Goal: Information Seeking & Learning: Check status

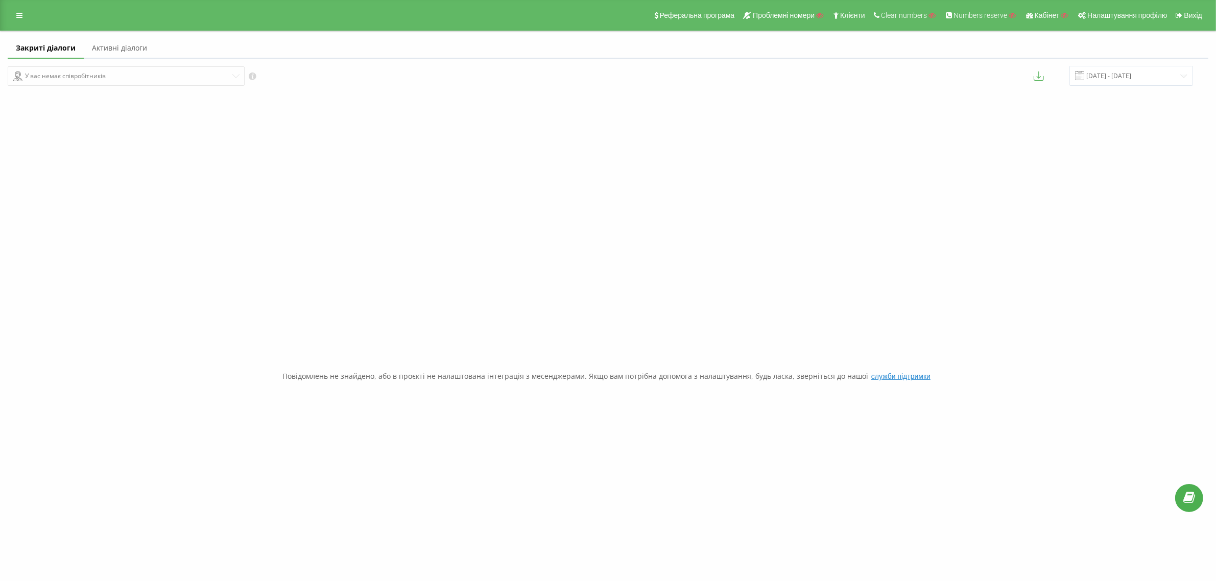
click at [131, 50] on link "Активні діалоги" at bounding box center [119, 48] width 71 height 20
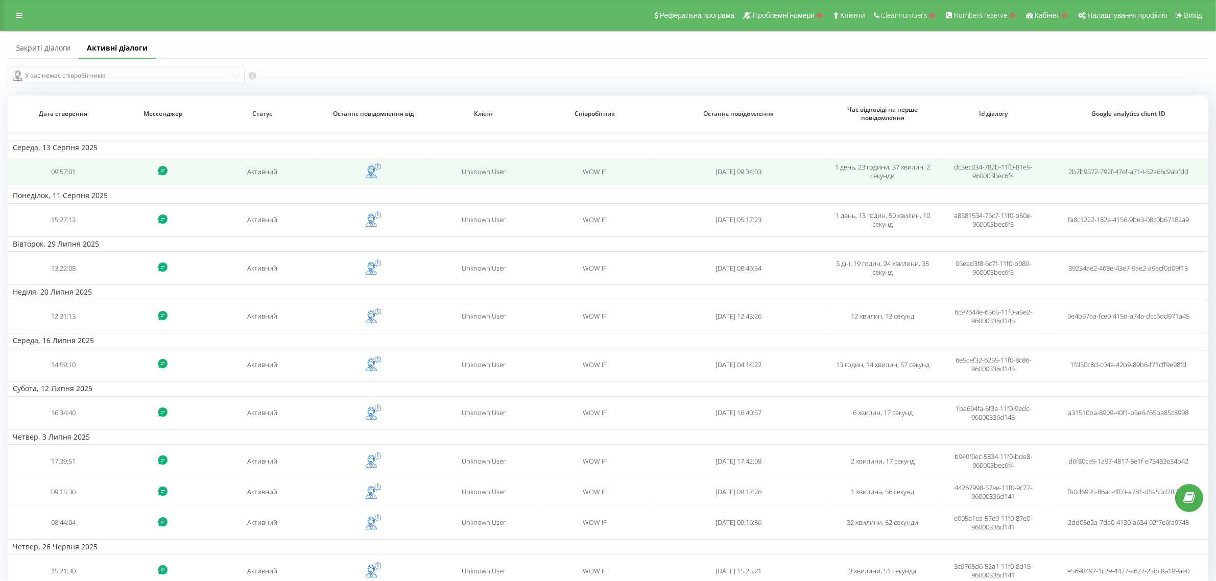
click at [682, 165] on td "[DATE] 09:34:03" at bounding box center [738, 171] width 177 height 29
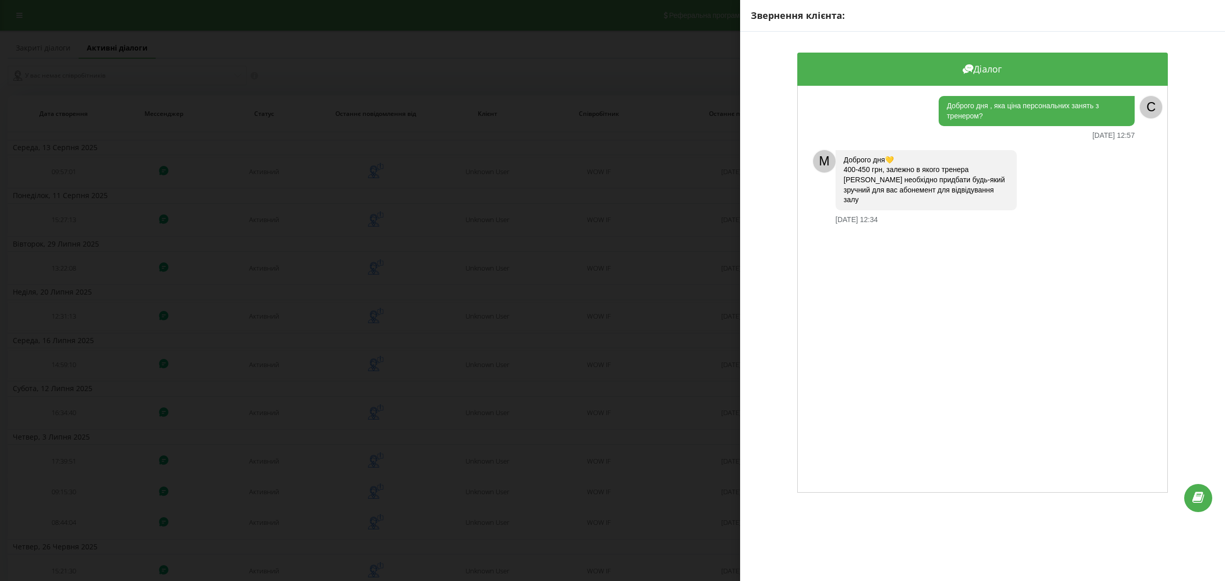
click at [546, 230] on div "Звернення клієнта: Діалог Доброго дня , яка ціна персональних занять з тренером…" at bounding box center [612, 290] width 1225 height 581
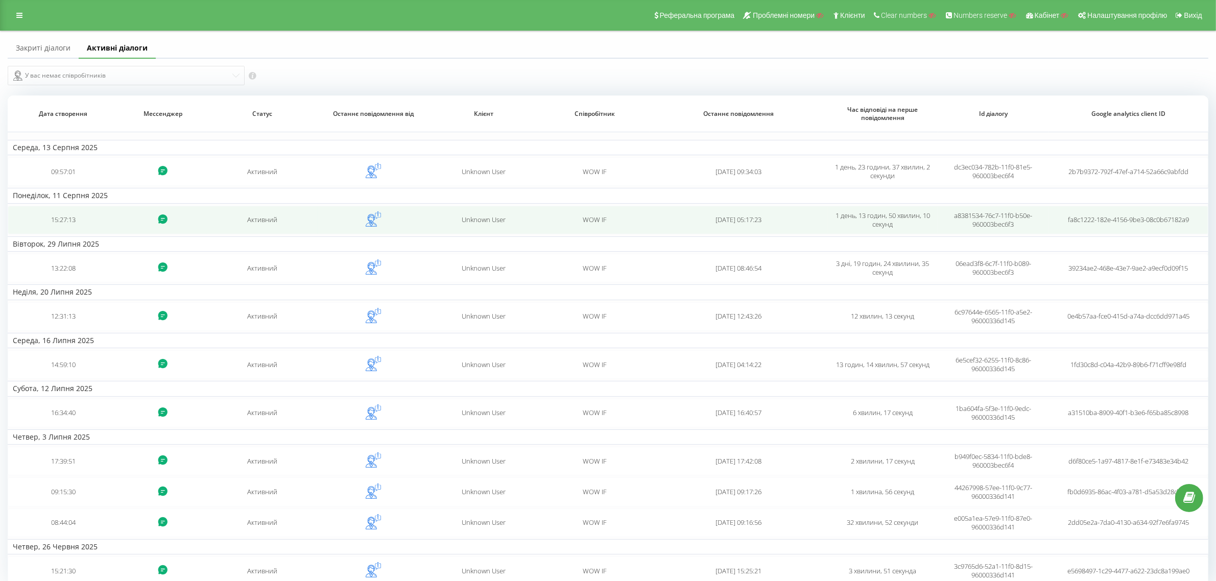
click at [432, 224] on td "Unknown User" at bounding box center [483, 220] width 111 height 29
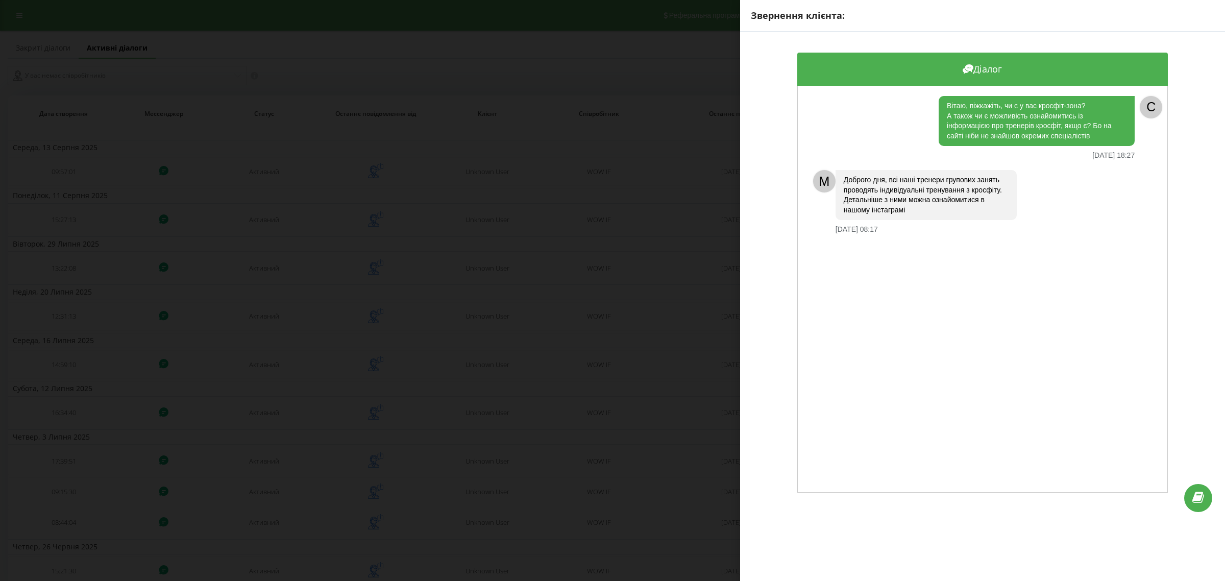
click at [521, 302] on div "Звернення клієнта: Діалог Вітаю, піжкажіть, чи є у вас кросфіт-зона? А також чи…" at bounding box center [612, 290] width 1225 height 581
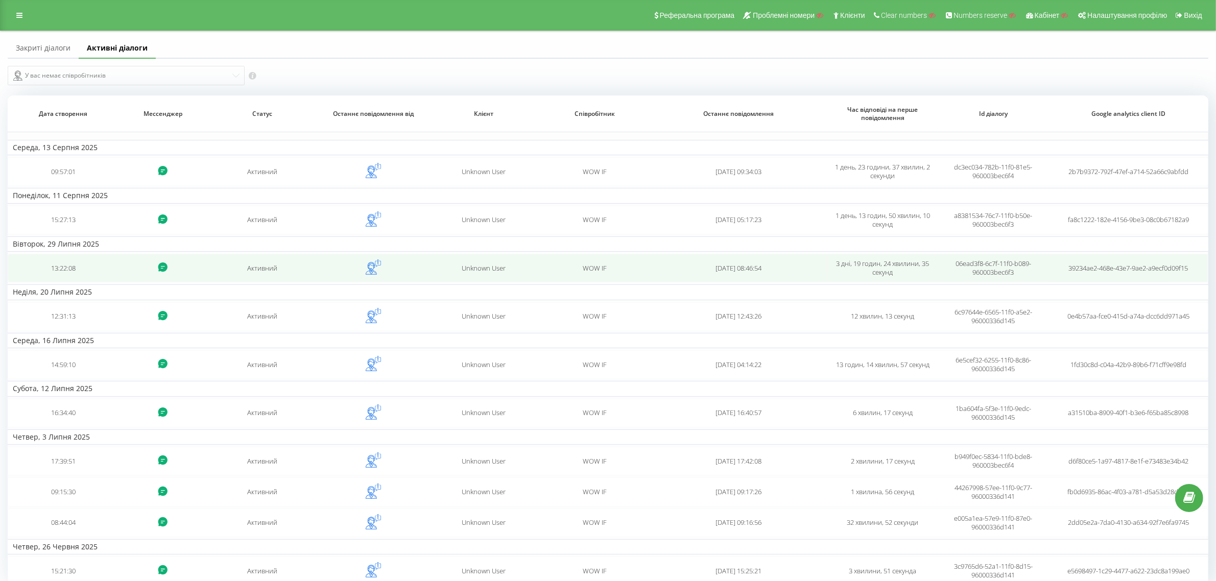
click at [525, 270] on div "Unknown User" at bounding box center [483, 268] width 100 height 9
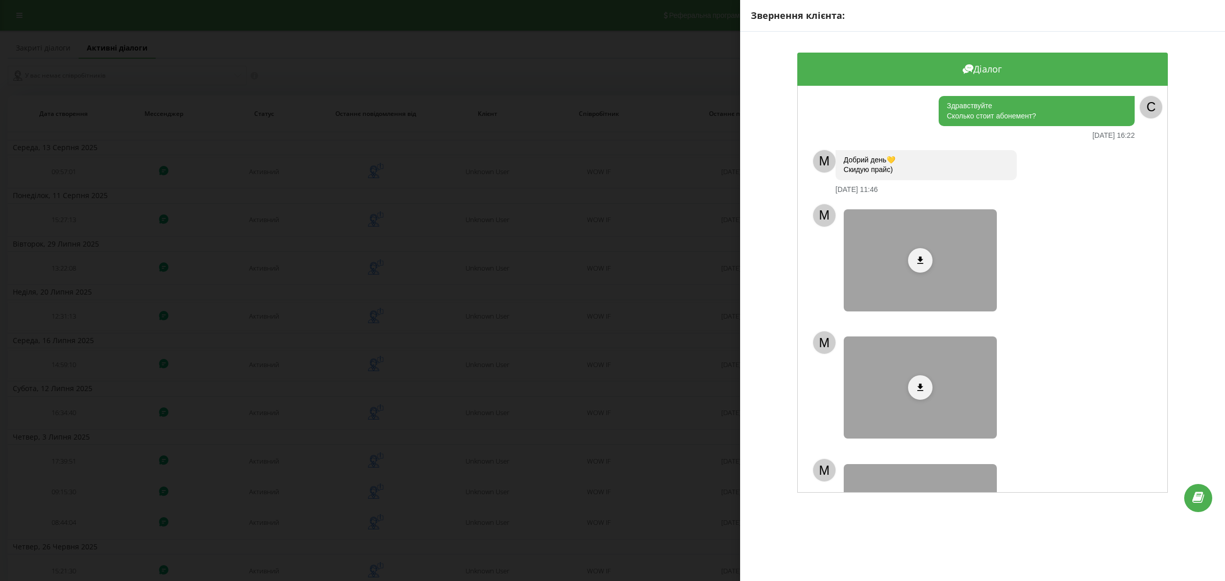
click at [614, 307] on div "Звернення клієнта: Діалог Здравствуйте Сколько стоит абонемент? 29.07.2025 16:2…" at bounding box center [612, 290] width 1225 height 581
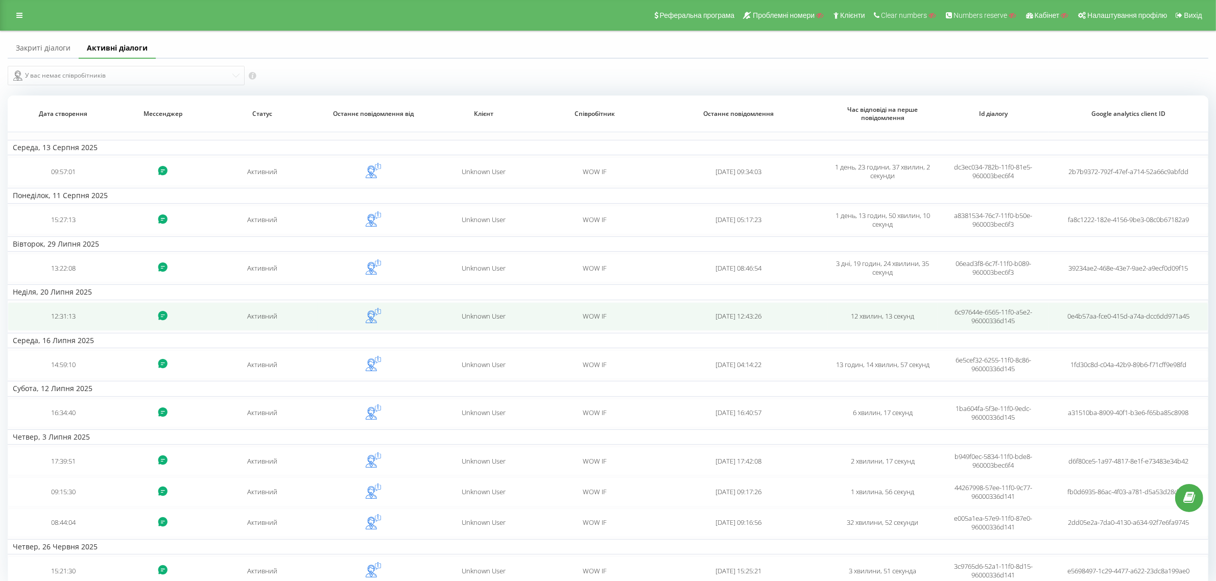
click at [601, 321] on span "WOW IF" at bounding box center [595, 315] width 24 height 9
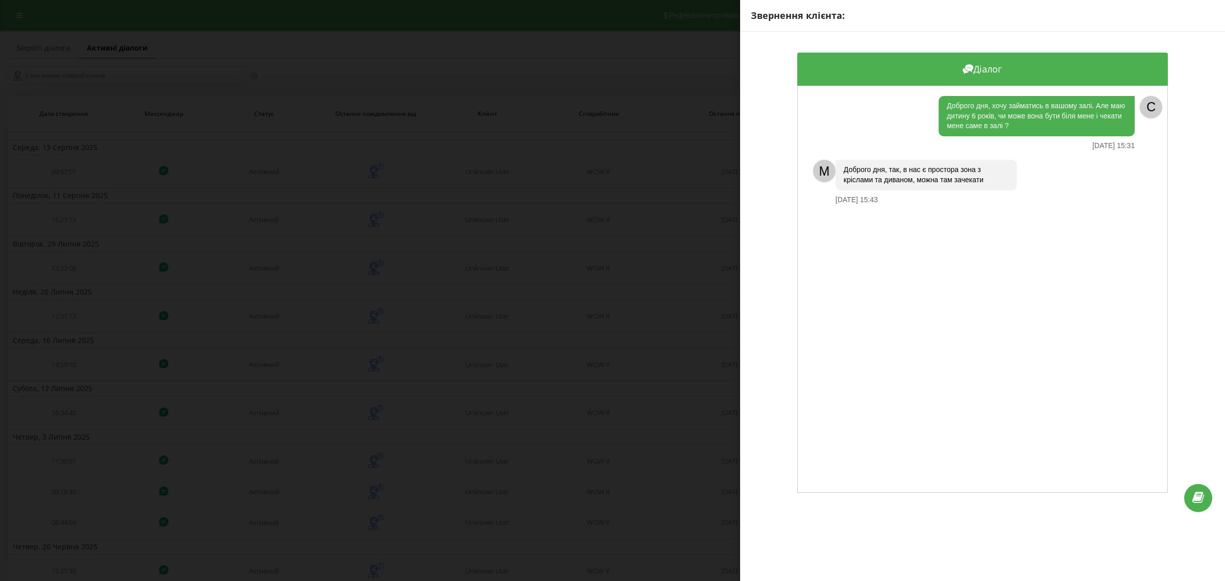
click at [662, 358] on div "Звернення клієнта: Діалог Доброго дня, хочу займатись в вашому залі. Але маю ди…" at bounding box center [612, 290] width 1225 height 581
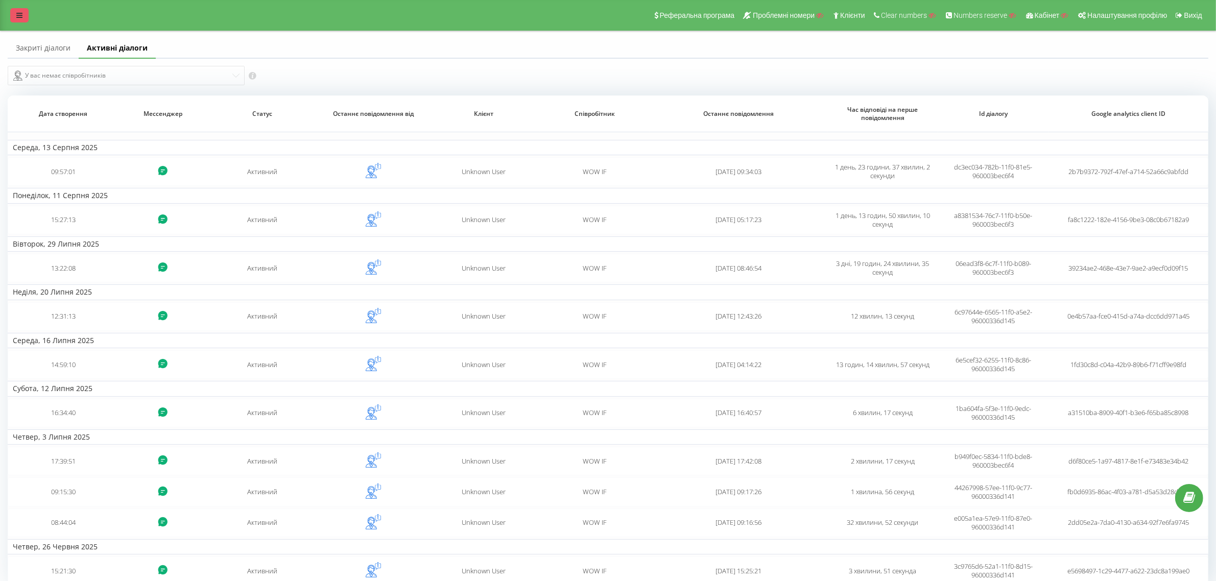
click at [21, 21] on link at bounding box center [19, 15] width 18 height 14
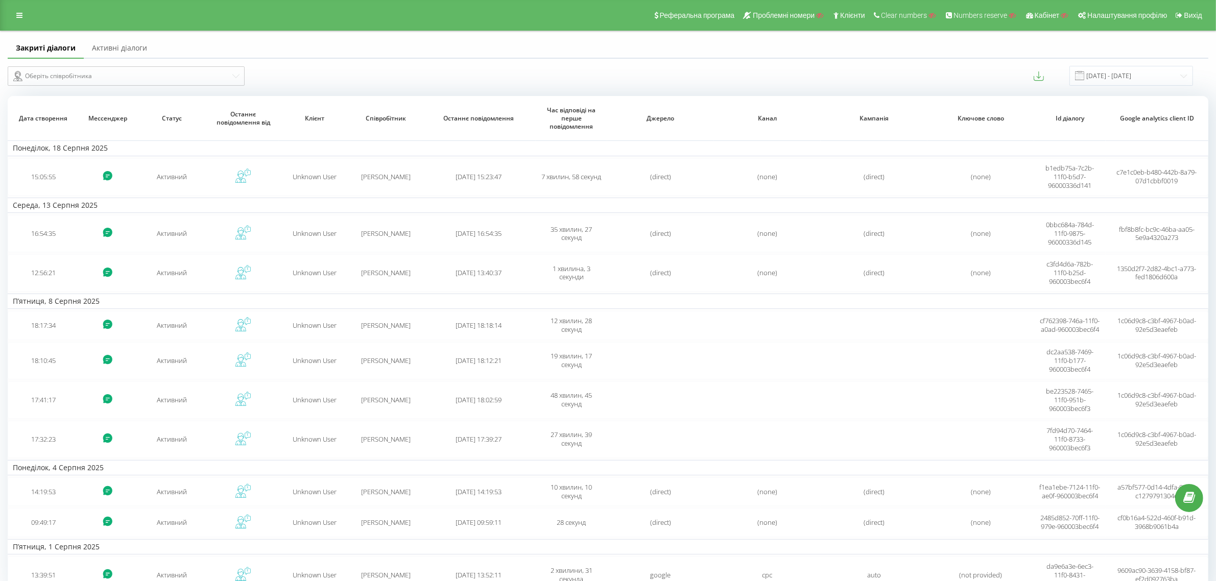
click at [127, 49] on link "Активні діалоги" at bounding box center [119, 48] width 71 height 20
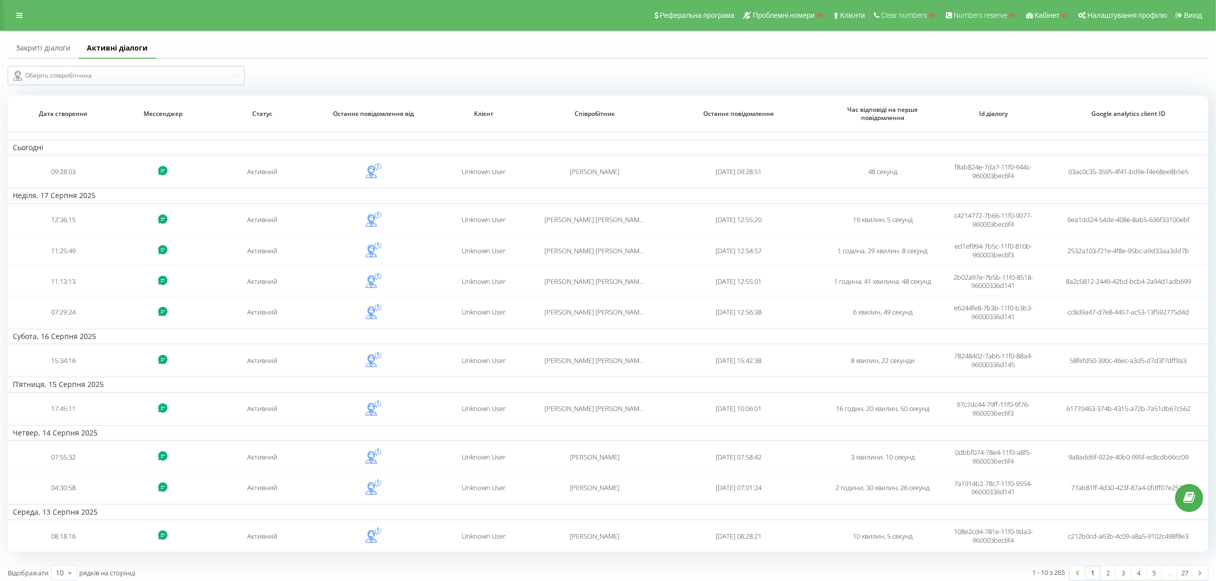
click at [68, 52] on link "Закриті діалоги" at bounding box center [43, 48] width 71 height 20
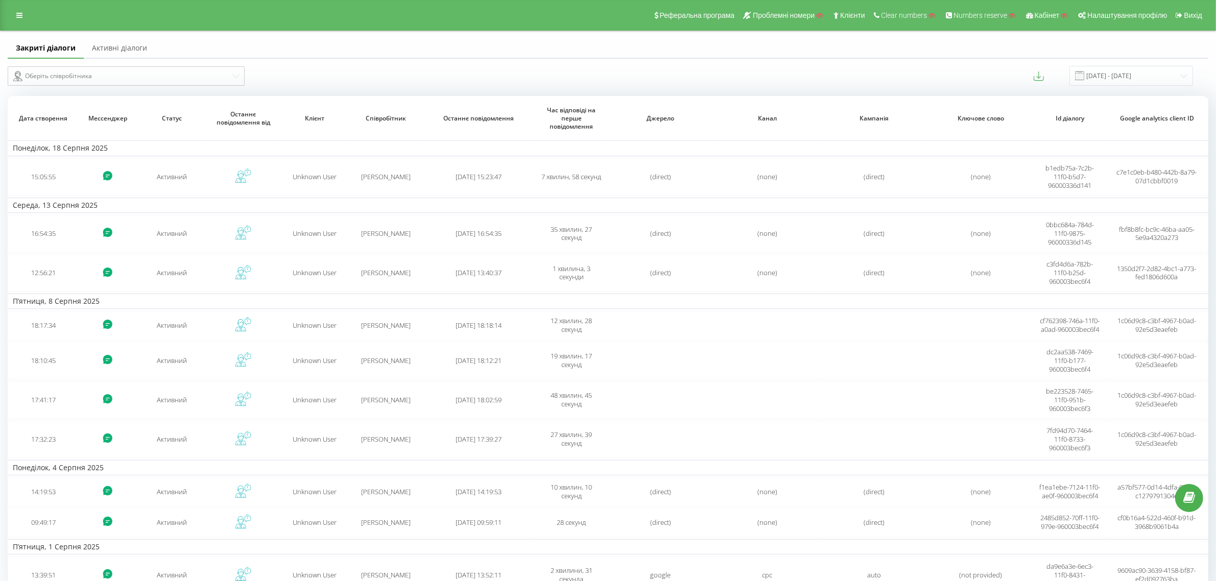
click at [127, 49] on link "Активні діалоги" at bounding box center [119, 48] width 71 height 20
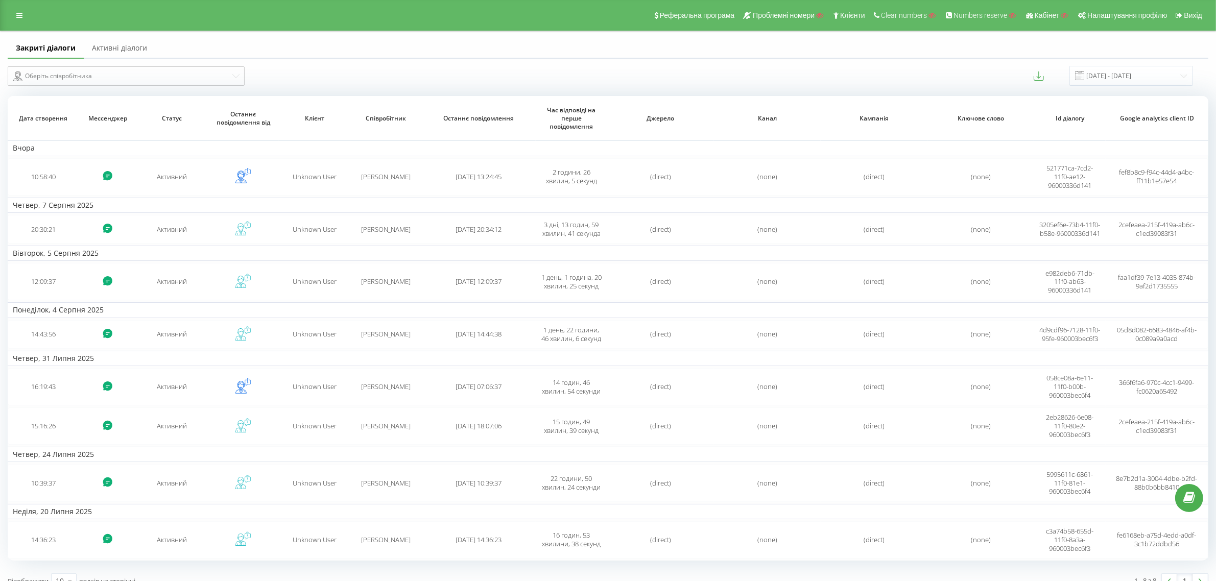
click at [130, 47] on link "Активні діалоги" at bounding box center [119, 48] width 71 height 20
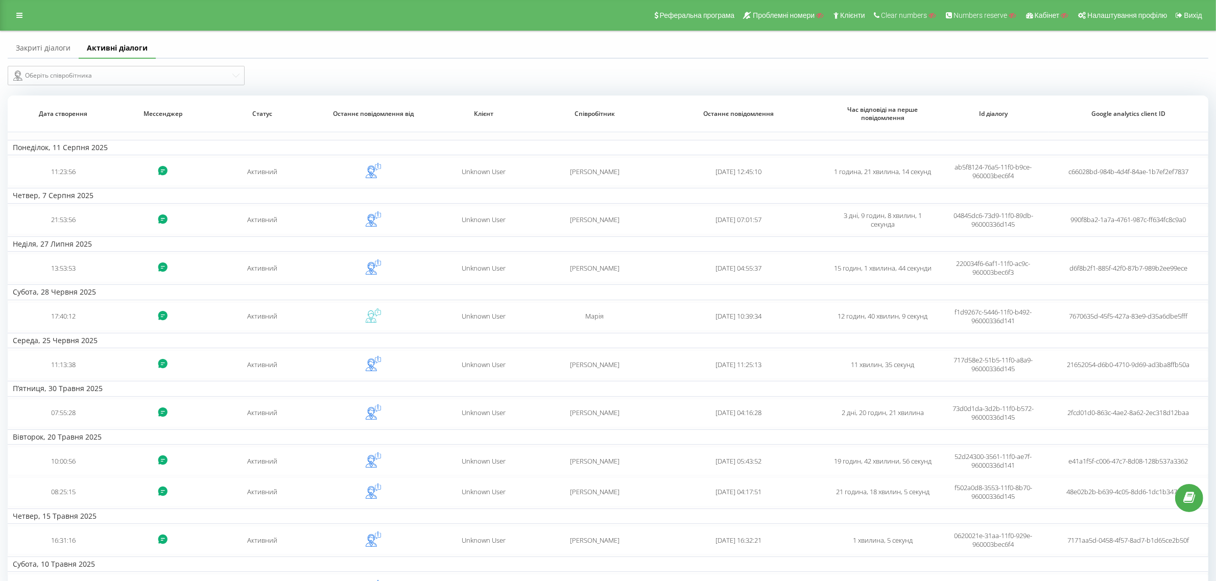
click at [64, 44] on link "Закриті діалоги" at bounding box center [43, 48] width 71 height 20
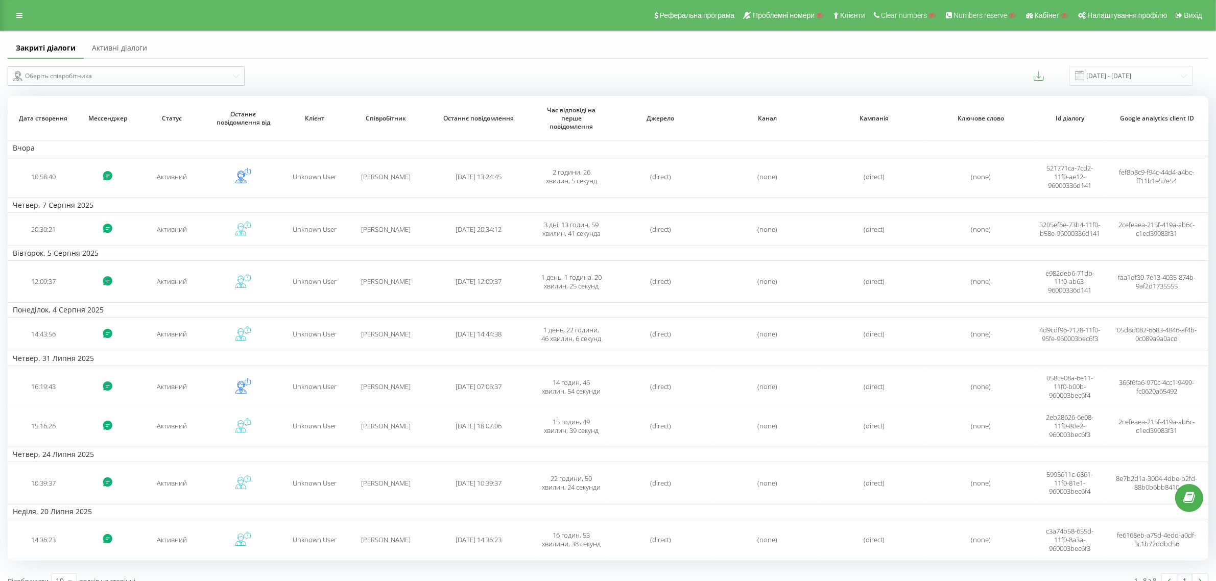
click at [126, 52] on link "Активні діалоги" at bounding box center [119, 48] width 71 height 20
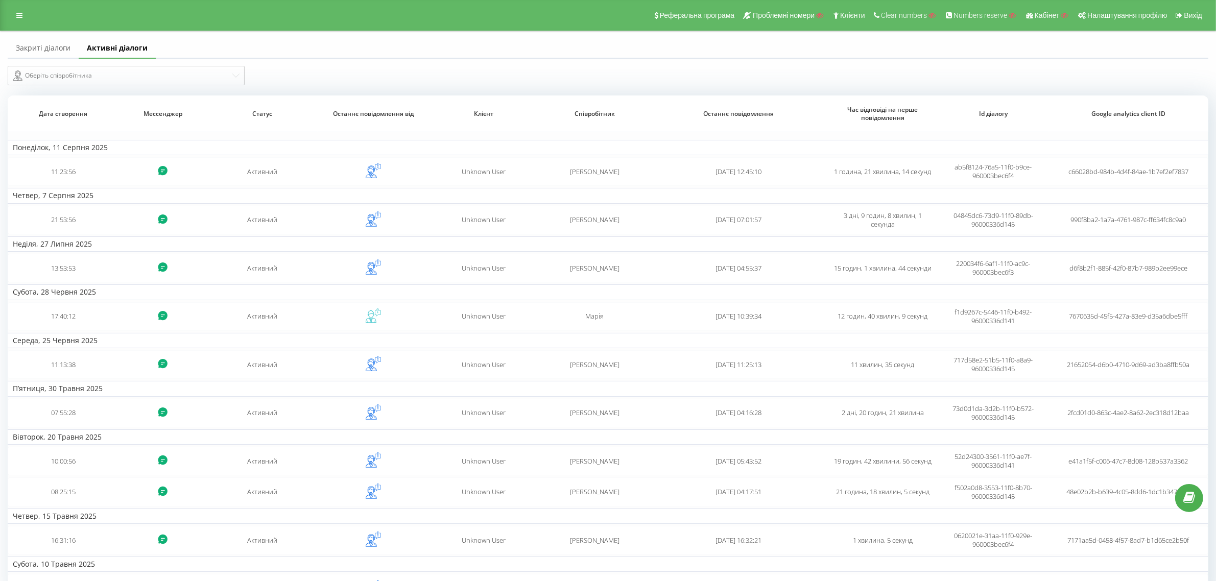
click at [1191, 53] on div "Закриті діалоги Активні діалоги" at bounding box center [608, 48] width 1200 height 20
click at [19, 12] on icon at bounding box center [19, 15] width 6 height 7
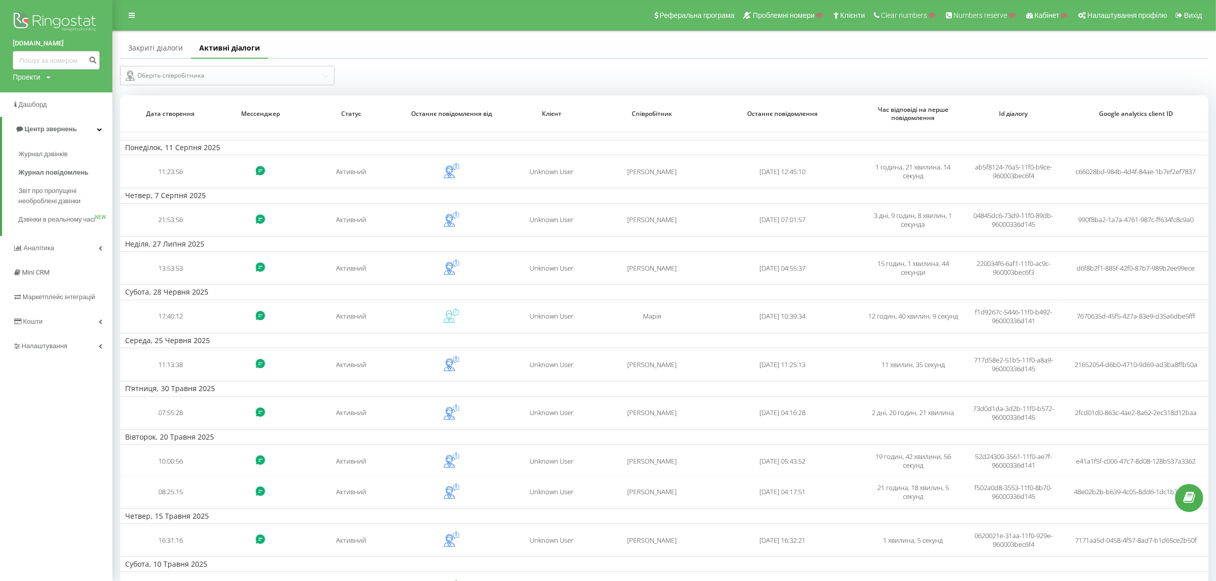
click at [227, 41] on link "Активні діалоги" at bounding box center [229, 48] width 77 height 20
click at [166, 50] on link "Закриті діалоги" at bounding box center [155, 48] width 71 height 20
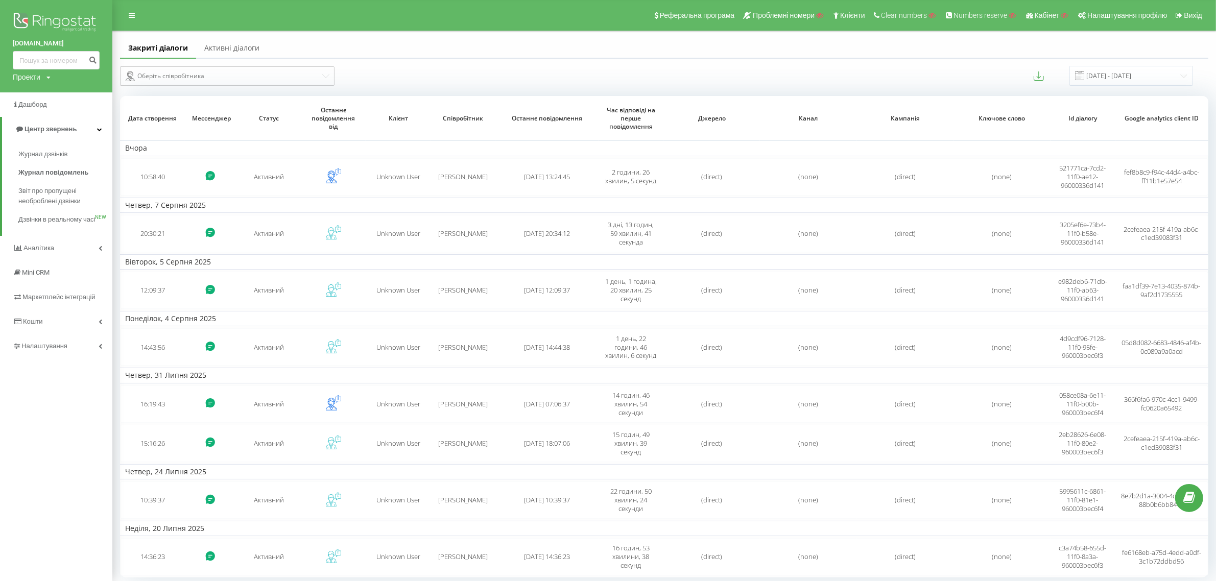
click at [239, 49] on link "Активні діалоги" at bounding box center [231, 48] width 71 height 20
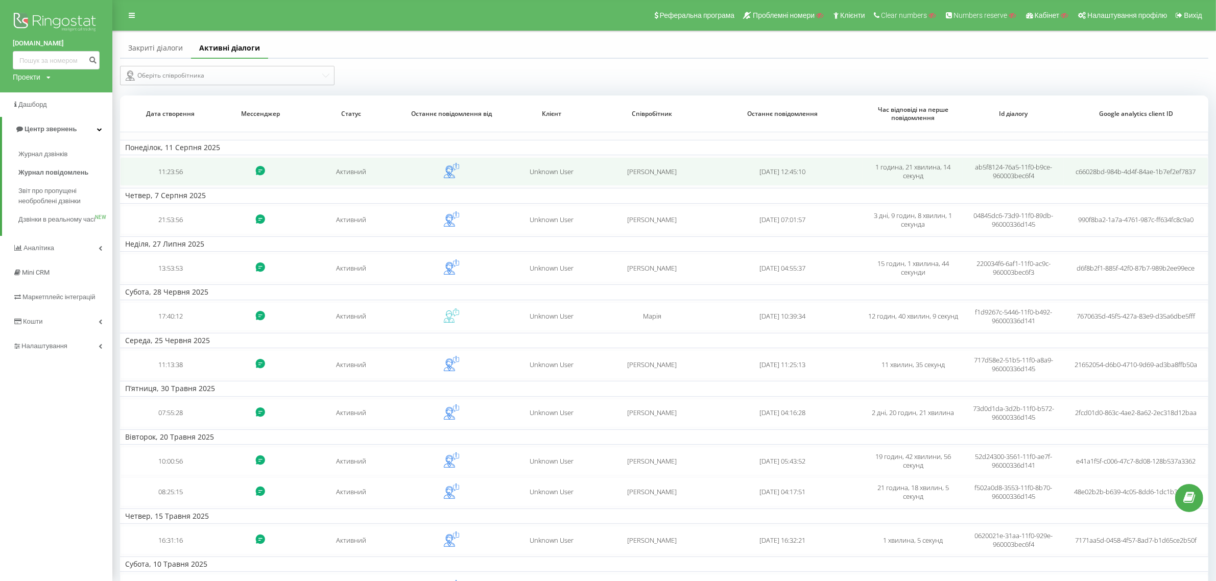
click at [543, 178] on td "Unknown User" at bounding box center [551, 171] width 101 height 29
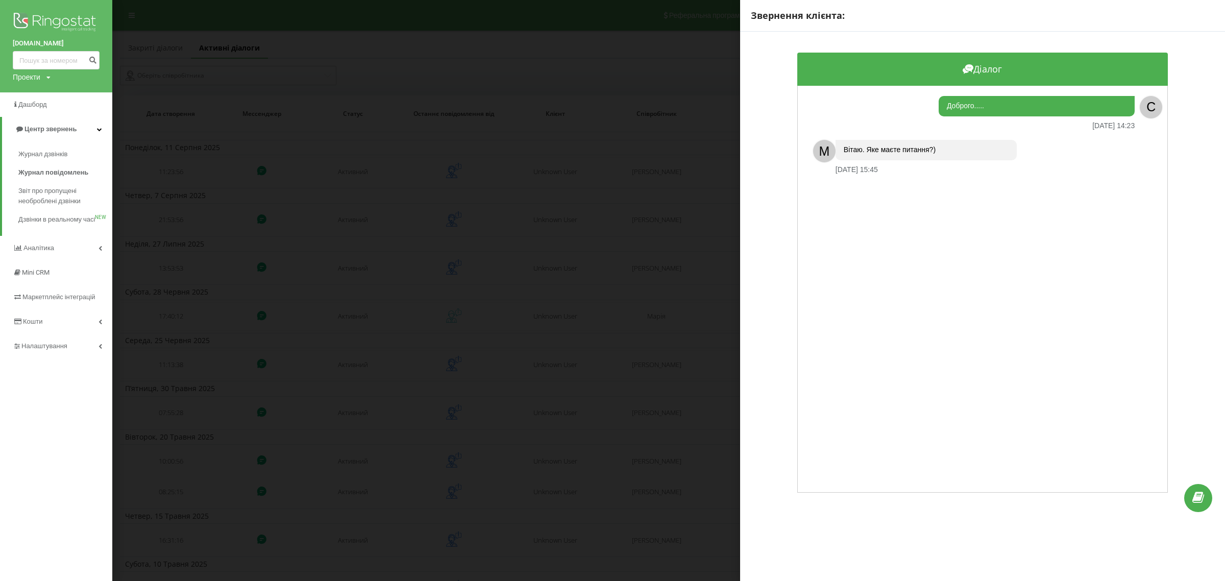
click at [731, 276] on div "Звернення клієнта: Діалог Доброго..... 11.08.2025 14:23 C M Вітаю. Яке маєте пи…" at bounding box center [612, 290] width 1225 height 581
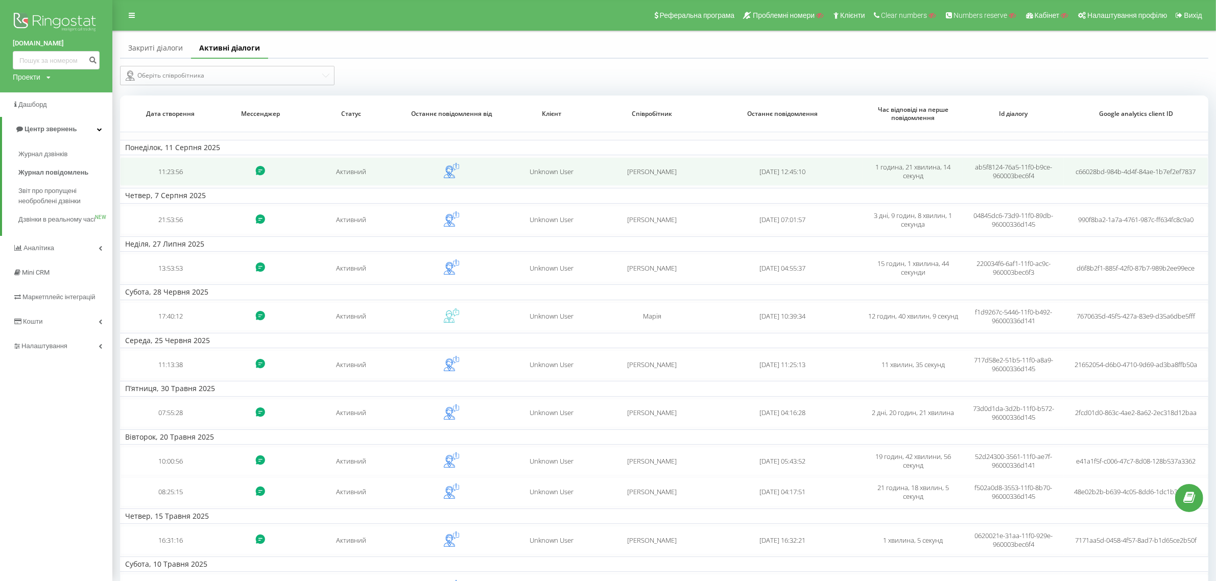
click at [552, 172] on span "Unknown User" at bounding box center [551, 171] width 44 height 9
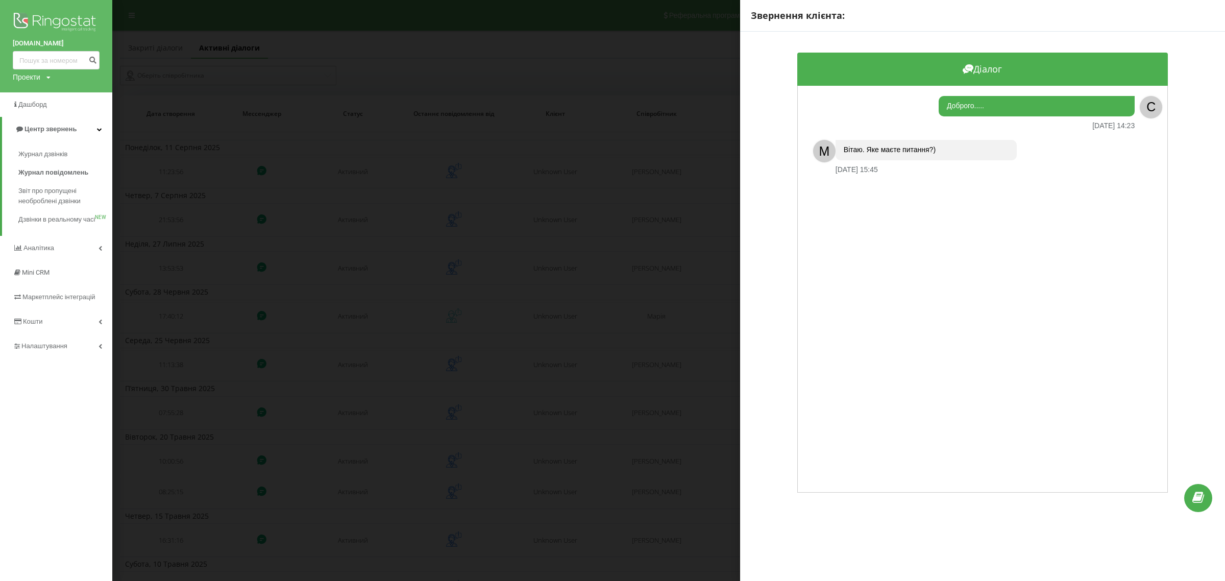
click at [601, 185] on div "Звернення клієнта: Діалог Доброго..... 11.08.2025 14:23 C M Вітаю. Яке маєте пи…" at bounding box center [612, 290] width 1225 height 581
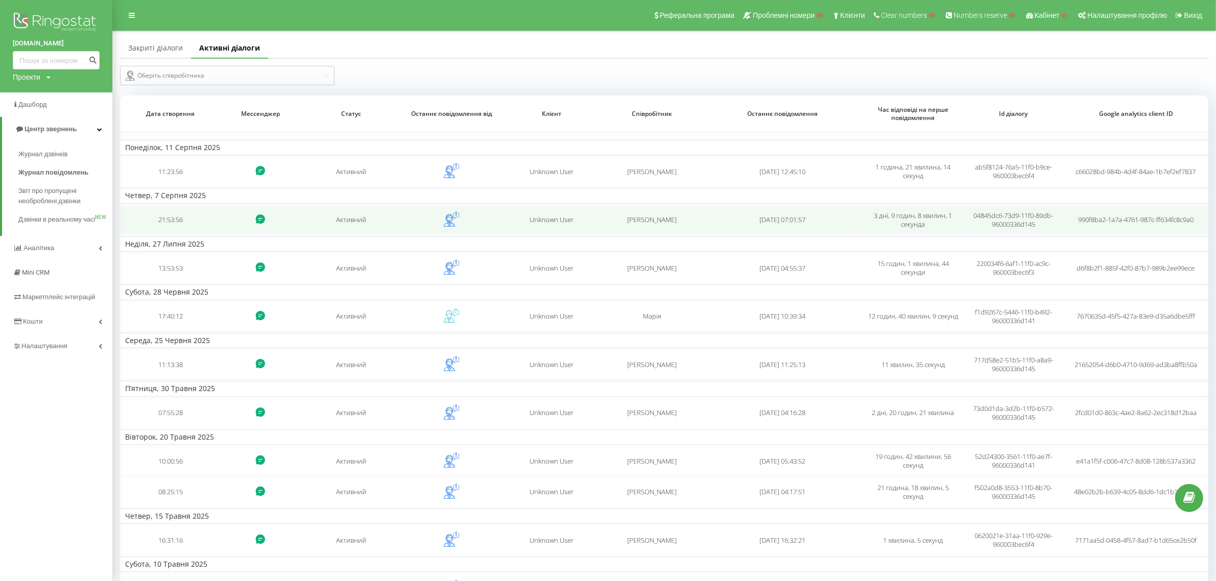
click at [544, 230] on td "Unknown User" at bounding box center [551, 220] width 101 height 29
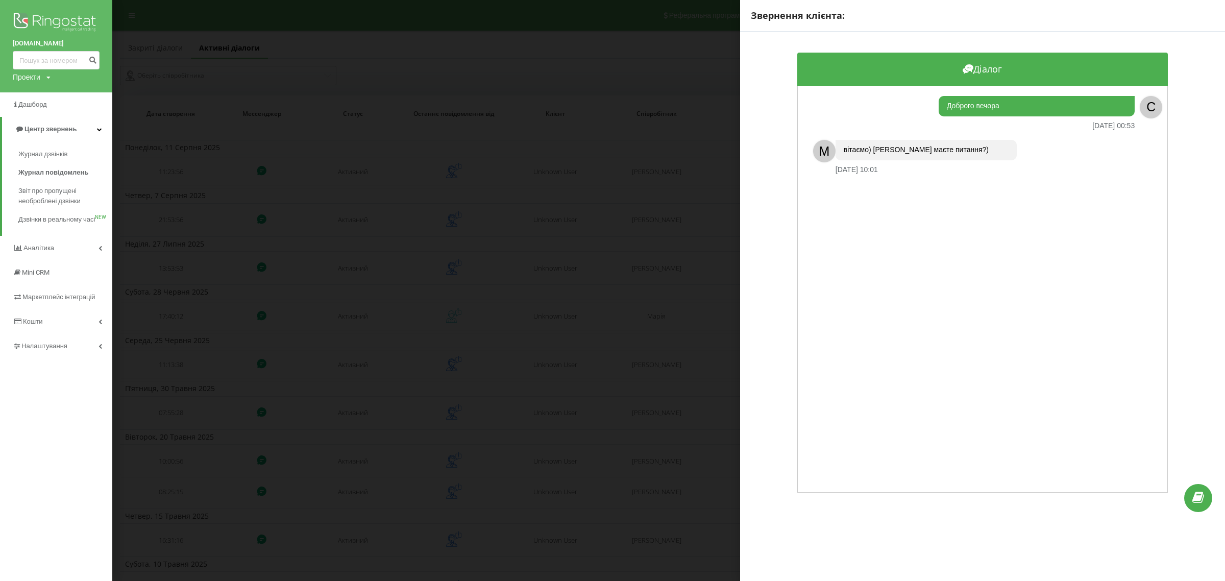
click at [646, 324] on div "Звернення клієнта: Діалог Доброго вечора 08.08.2025 00:53 C M вітаємо) Яке маєт…" at bounding box center [612, 290] width 1225 height 581
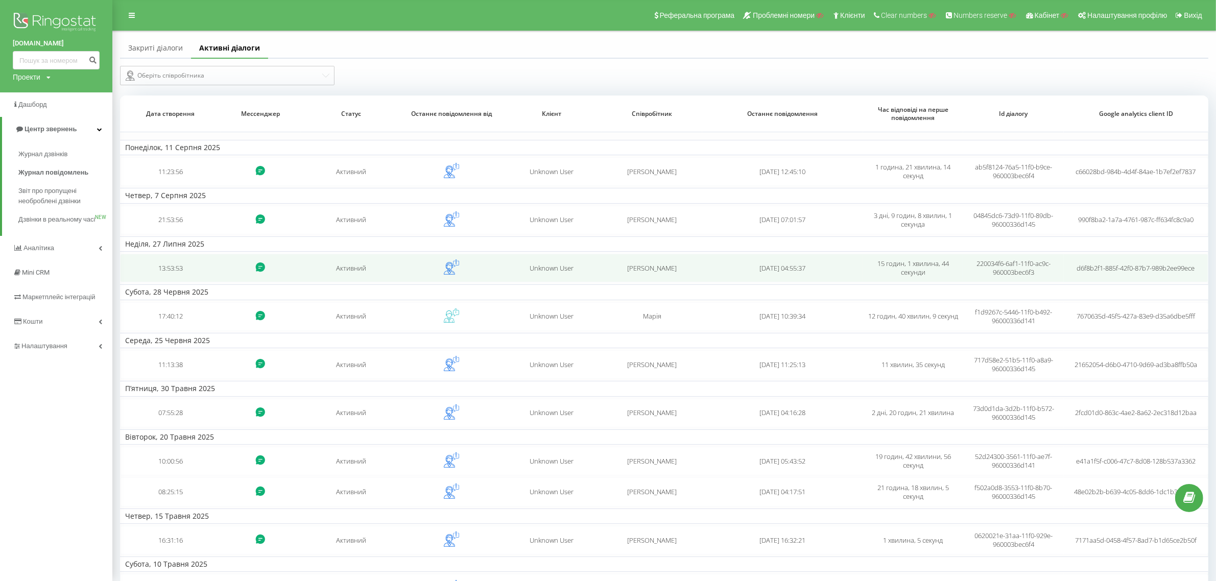
click at [499, 269] on td at bounding box center [451, 268] width 101 height 29
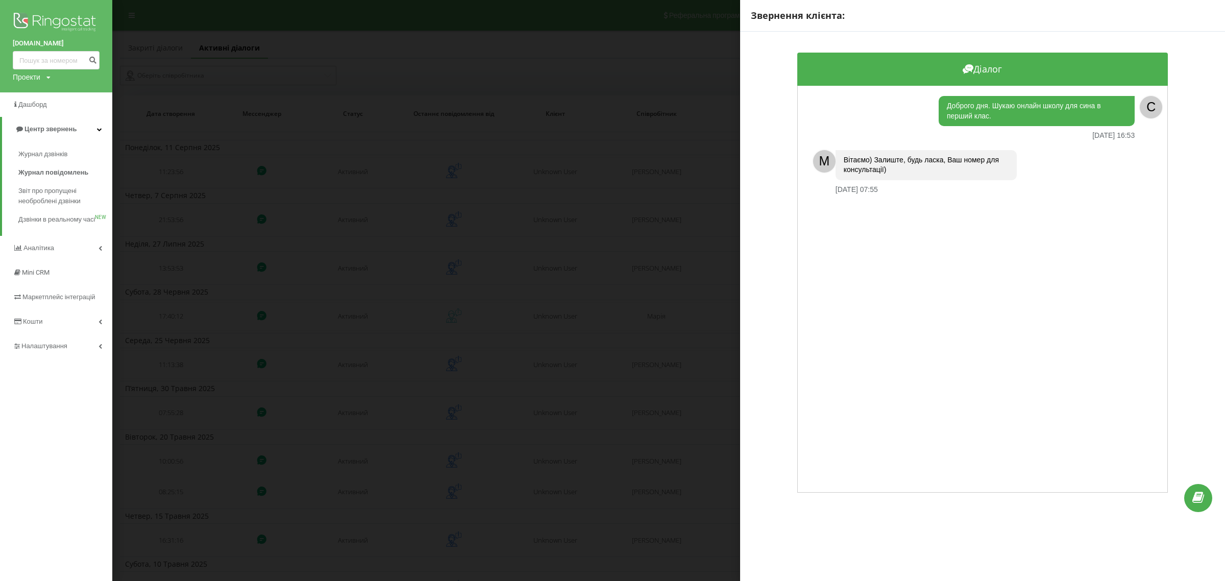
click at [689, 328] on div "Звернення клієнта: Діалог Доброго дня. Шукаю онлайн школу для сина в перший кла…" at bounding box center [612, 290] width 1225 height 581
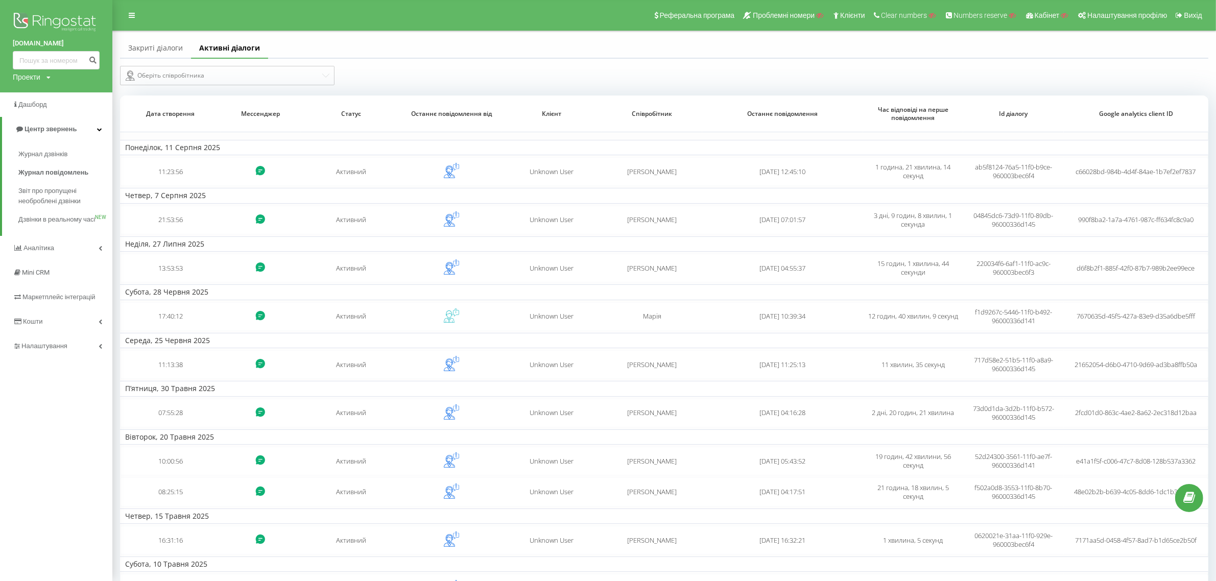
click at [141, 50] on link "Закриті діалоги" at bounding box center [155, 48] width 71 height 20
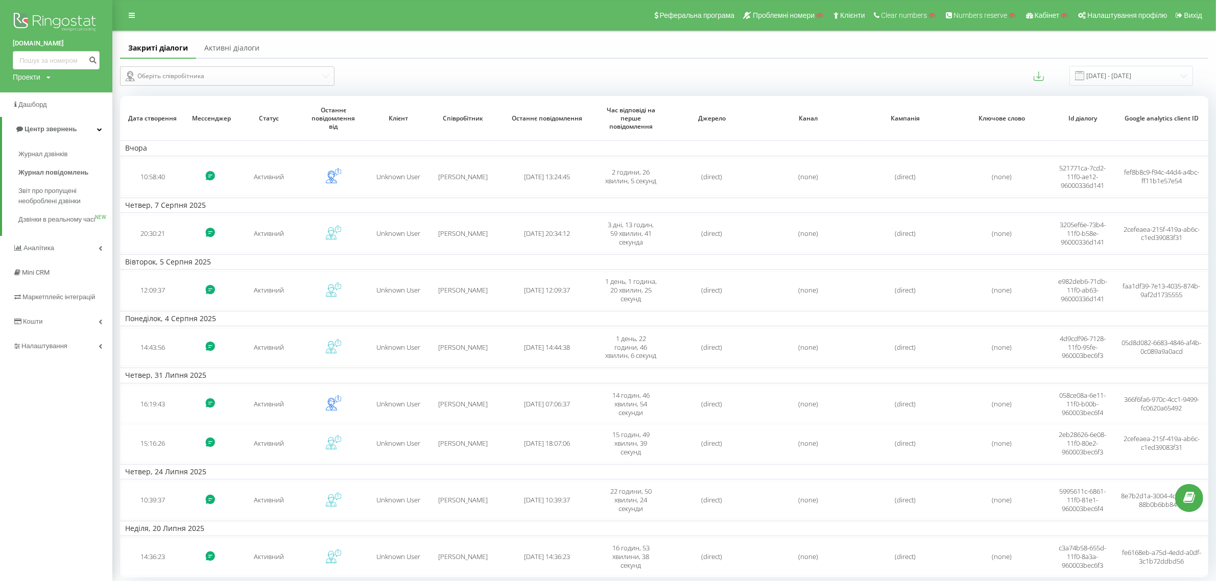
click at [573, 259] on td "Вівторок, 5 Серпня 2025" at bounding box center [664, 261] width 1088 height 15
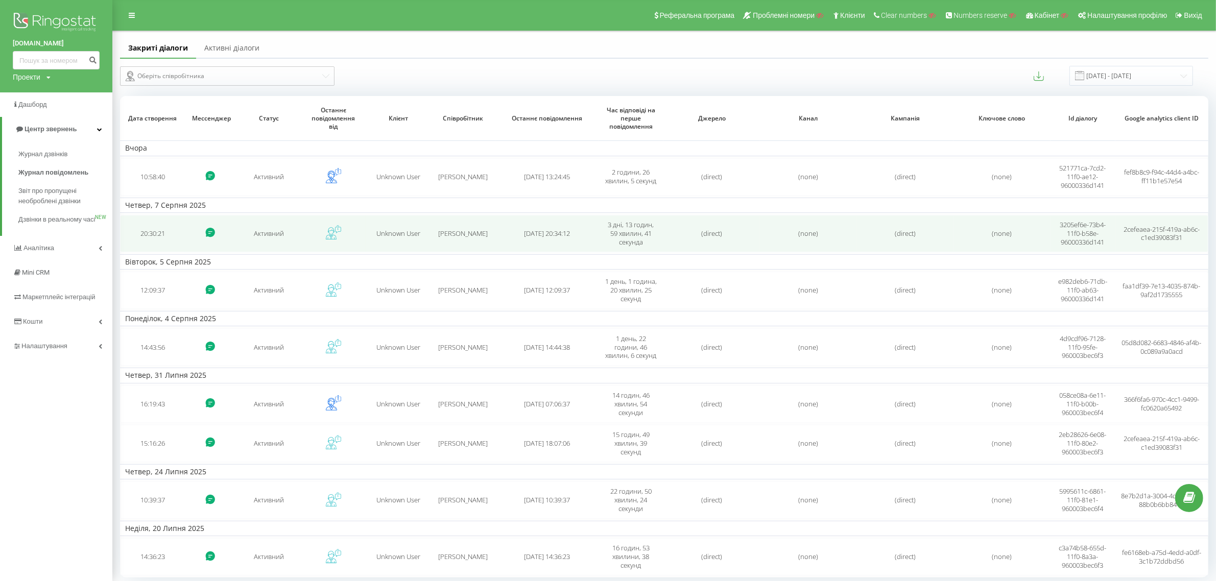
click at [568, 246] on td "2025-08-07 20:34:12" at bounding box center [547, 233] width 104 height 37
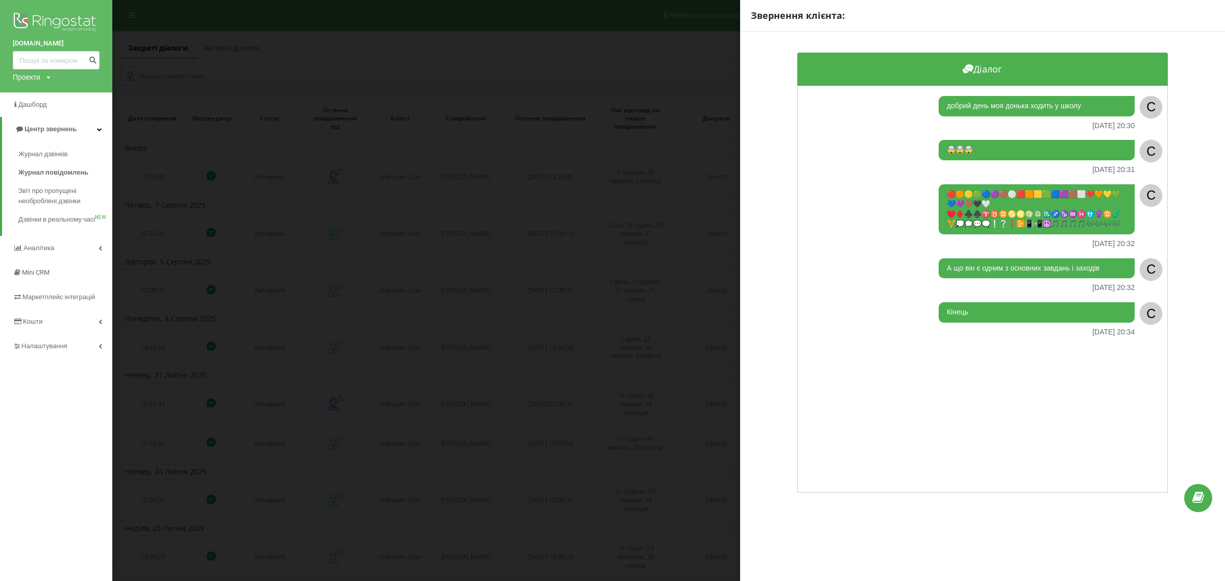
click at [564, 327] on div "Звернення клієнта: Діалог добрий день моя донька ходить у школу 07.08.2025 20:3…" at bounding box center [612, 290] width 1225 height 581
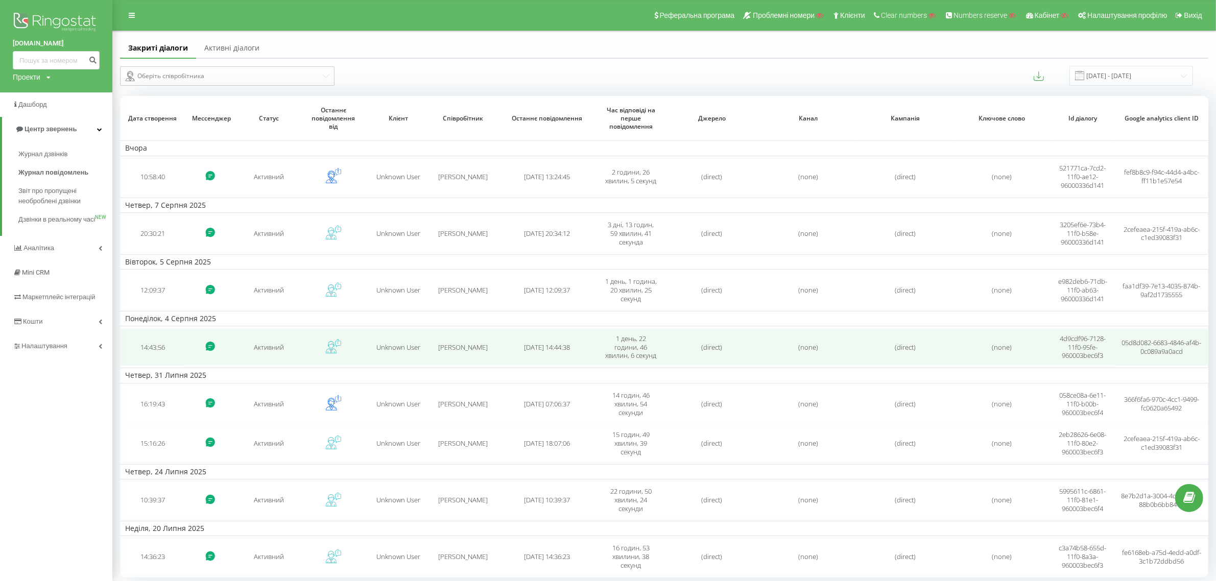
click at [494, 333] on td "Ірина" at bounding box center [462, 346] width 65 height 37
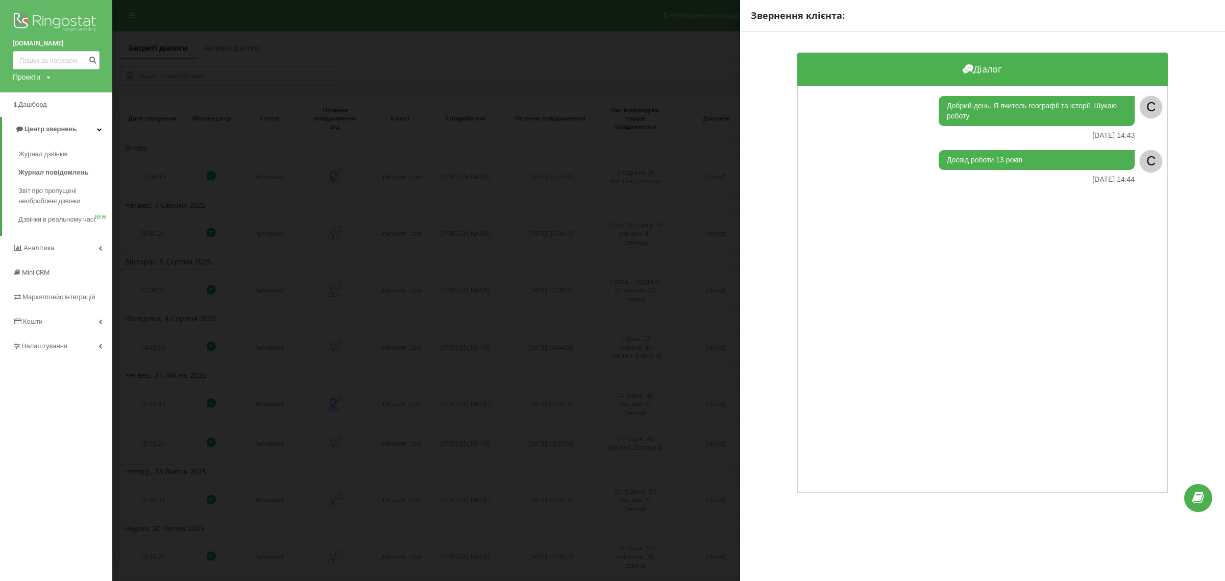
click at [604, 317] on div "Звернення клієнта: Діалог Добрий день. Я вчитель географії та історії. Шукаю ро…" at bounding box center [612, 290] width 1225 height 581
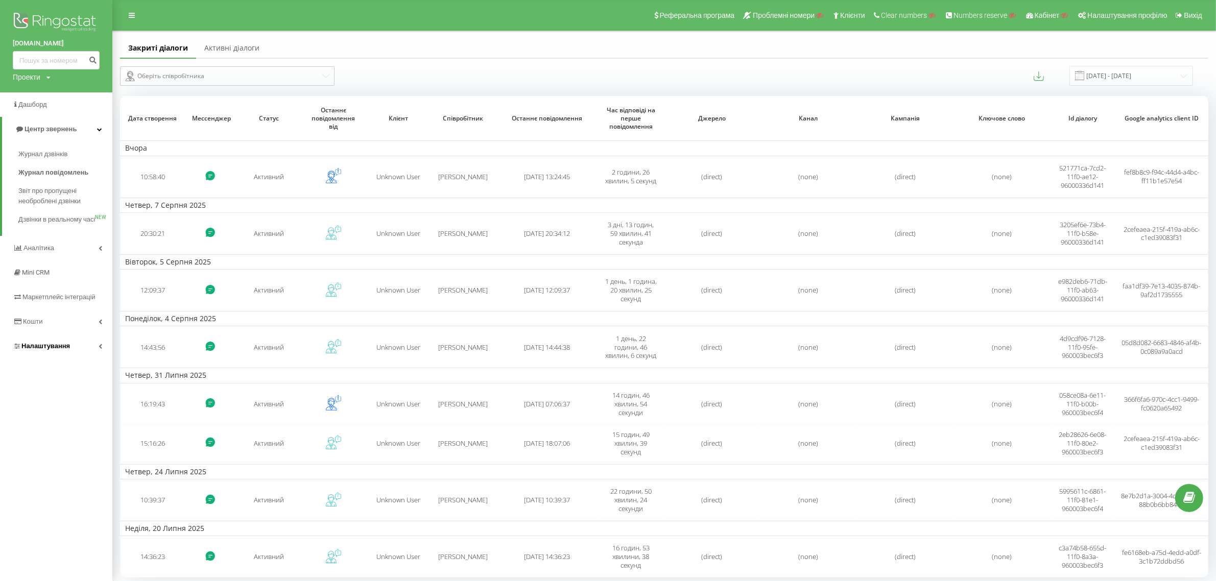
click at [46, 350] on span "Налаштування" at bounding box center [45, 346] width 49 height 8
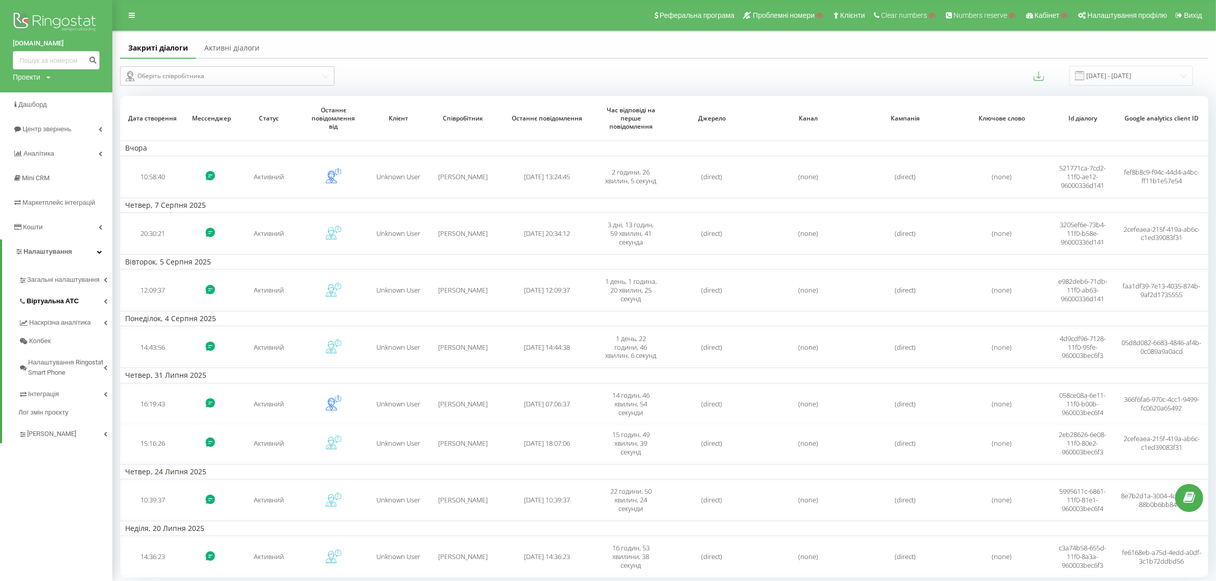
click at [40, 297] on span "Віртуальна АТС" at bounding box center [53, 301] width 52 height 10
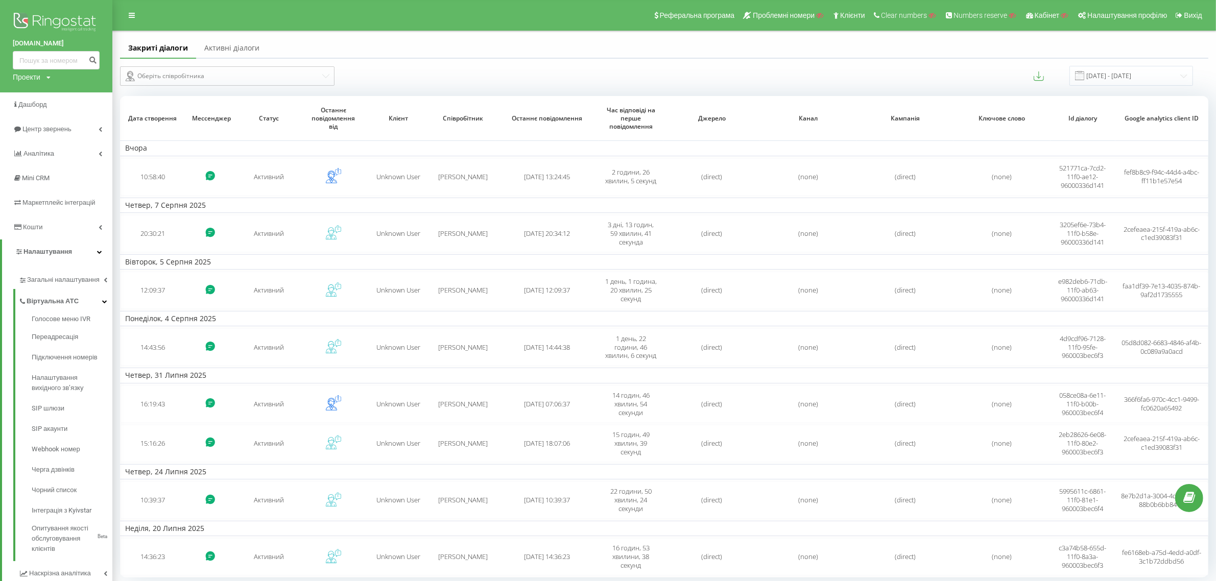
click at [24, 77] on div "Проекти" at bounding box center [27, 77] width 28 height 10
click at [51, 102] on div "Пошук" at bounding box center [56, 92] width 87 height 21
click at [57, 95] on input "text" at bounding box center [41, 92] width 51 height 15
type input "imishop.com.ua"
click at [85, 93] on link "Пошук" at bounding box center [82, 92] width 30 height 15
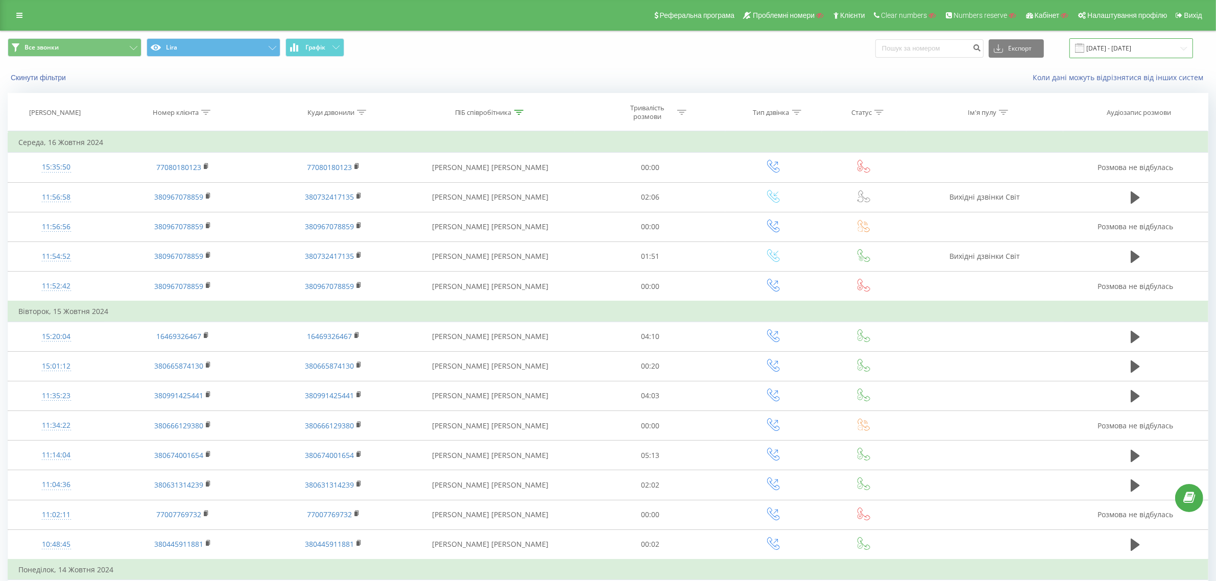
click at [1149, 49] on input "[DATE] - [DATE]" at bounding box center [1131, 48] width 124 height 20
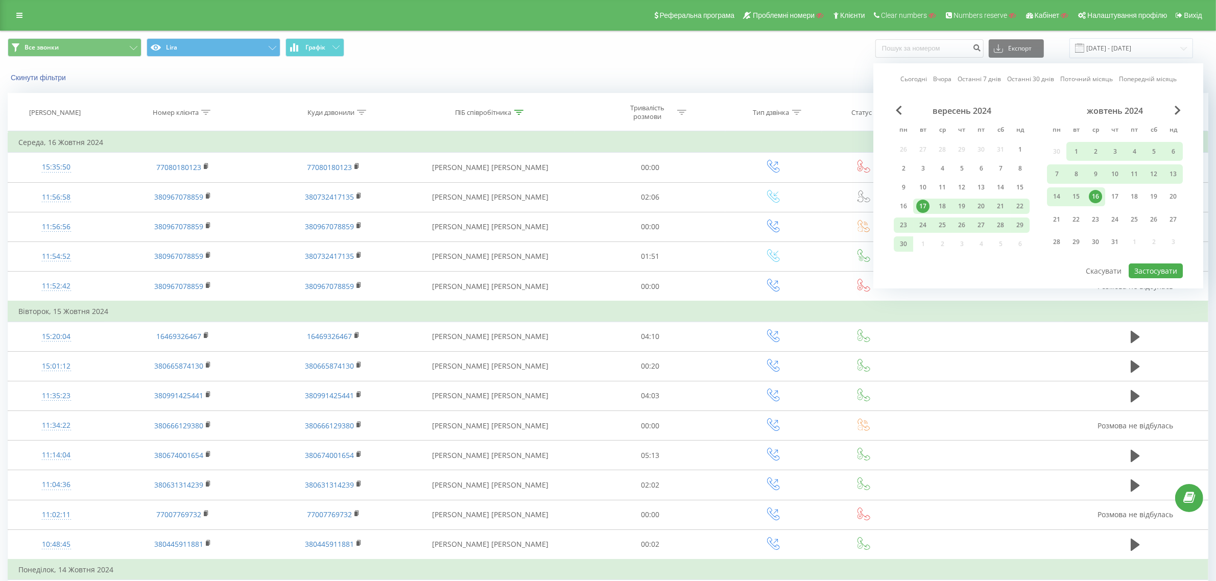
click at [905, 83] on link "Сьогодні" at bounding box center [913, 79] width 27 height 10
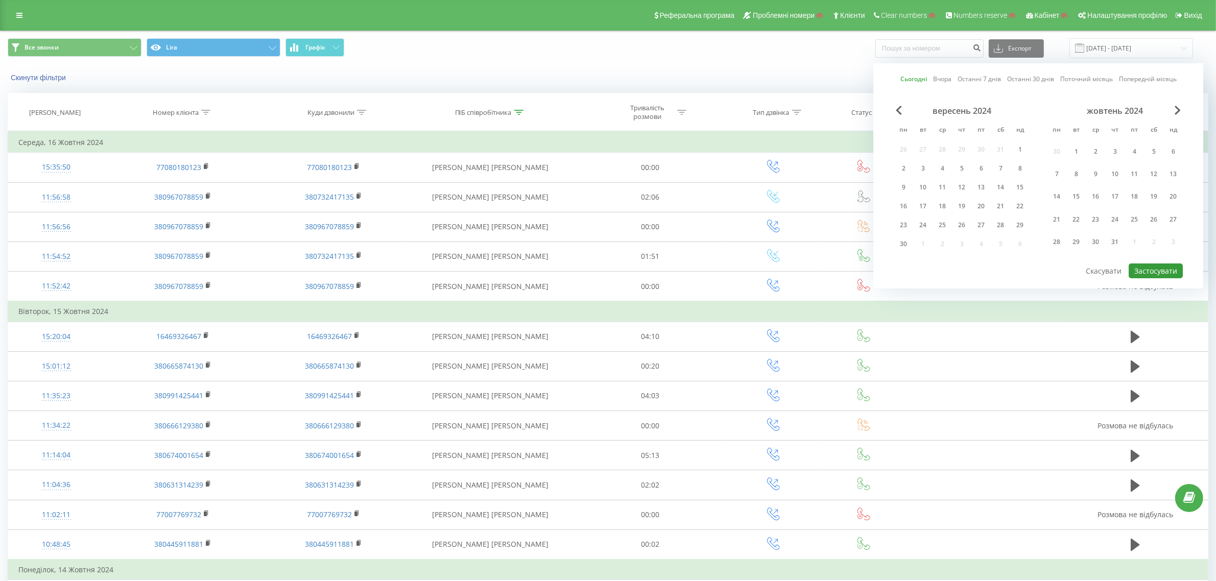
click at [1146, 271] on button "Застосувати" at bounding box center [1155, 270] width 54 height 15
type input "[DATE] - [DATE]"
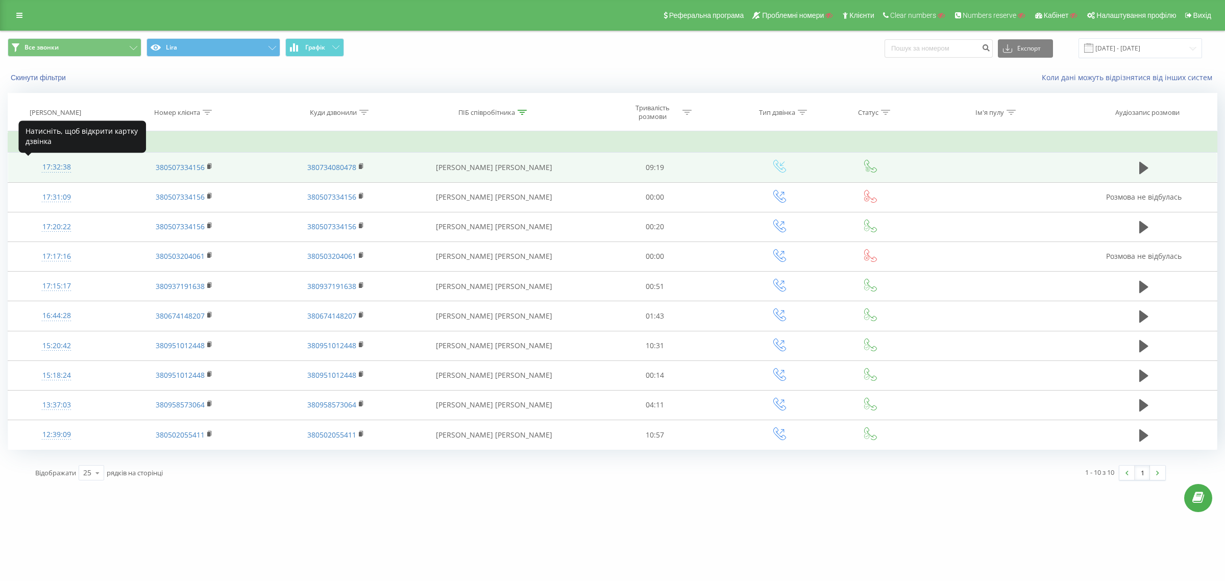
click at [46, 166] on div "17:32:38" at bounding box center [56, 167] width 77 height 20
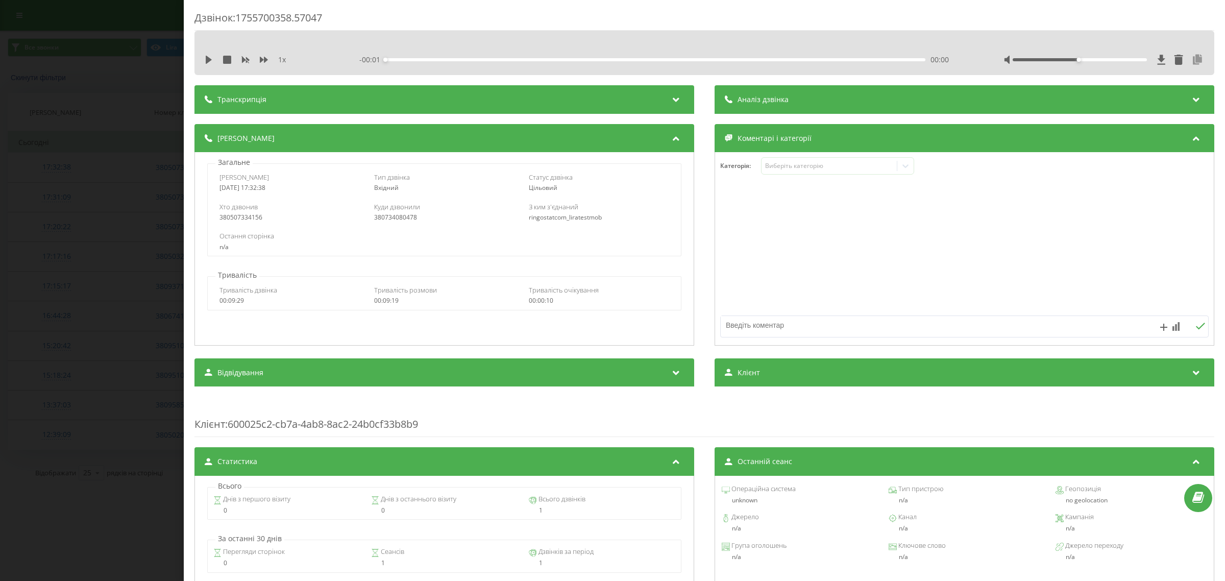
click at [1192, 59] on icon at bounding box center [1198, 60] width 12 height 10
